Goal: Obtain resource: Obtain resource

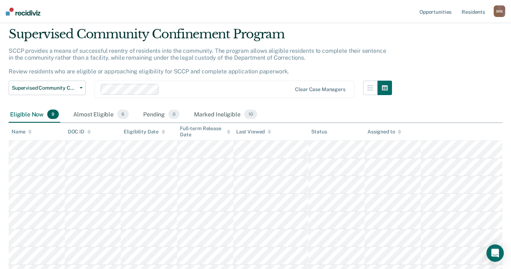
scroll to position [36, 0]
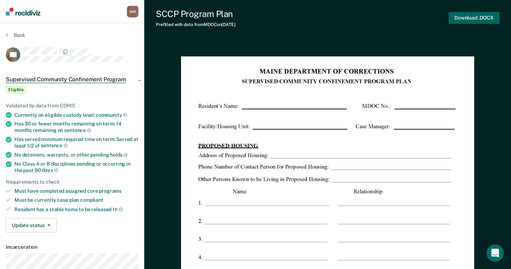
click at [470, 21] on button "Download .DOCX" at bounding box center [474, 18] width 51 height 12
